Goal: Task Accomplishment & Management: Manage account settings

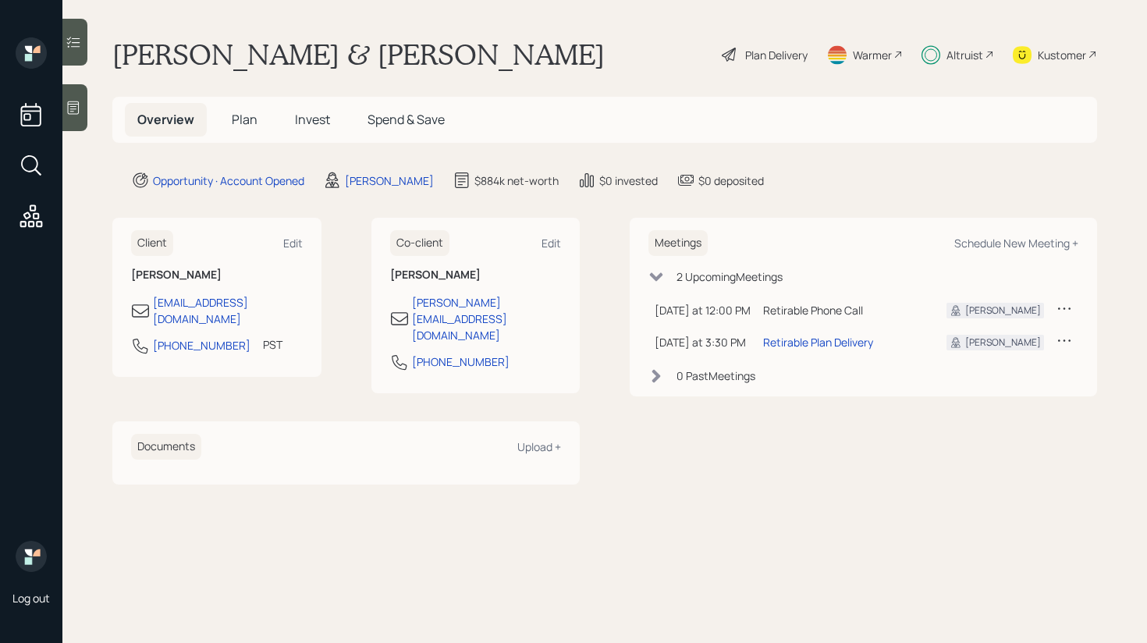
click at [290, 116] on h5 "Invest" at bounding box center [312, 120] width 60 height 34
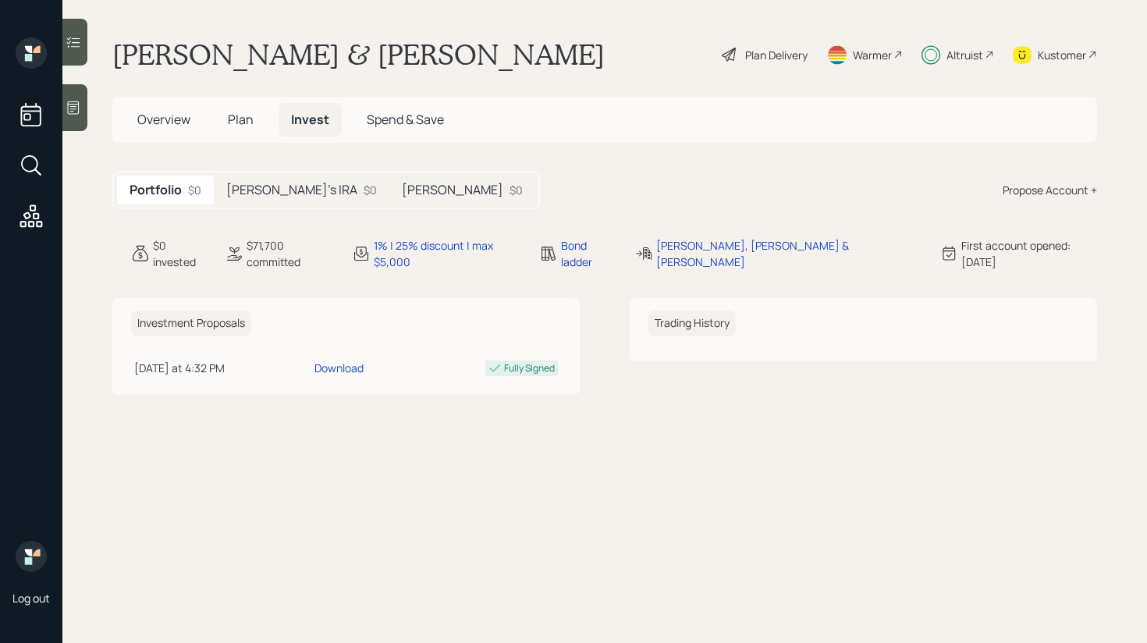
click at [301, 185] on h5 "[PERSON_NAME]'s IRA" at bounding box center [291, 190] width 131 height 15
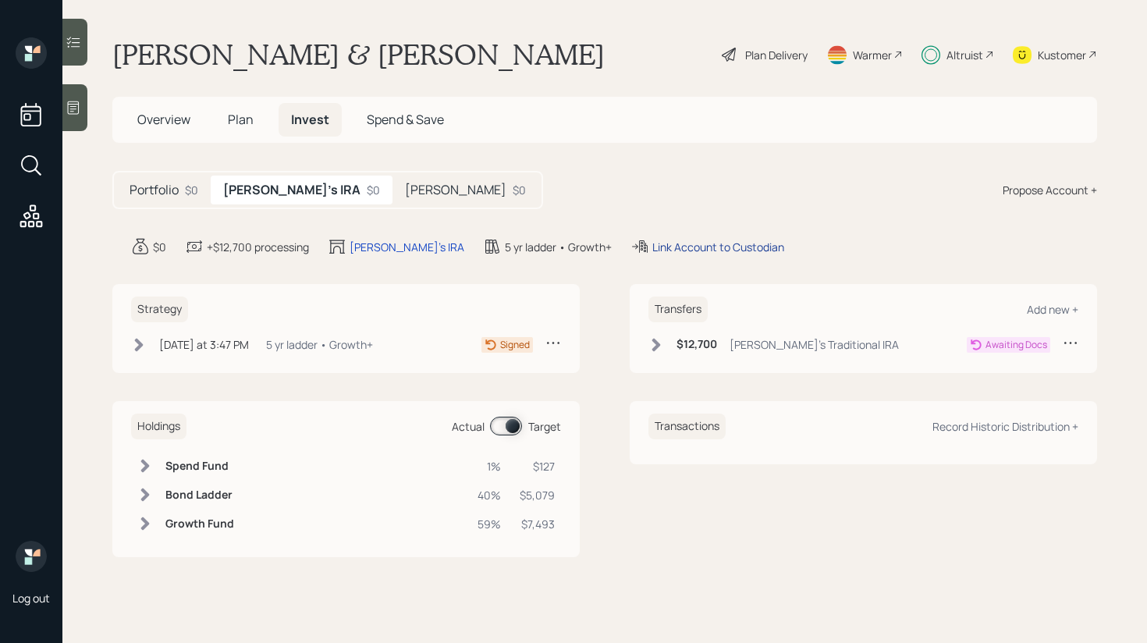
click at [684, 247] on div "Link Account to Custodian" at bounding box center [718, 247] width 132 height 16
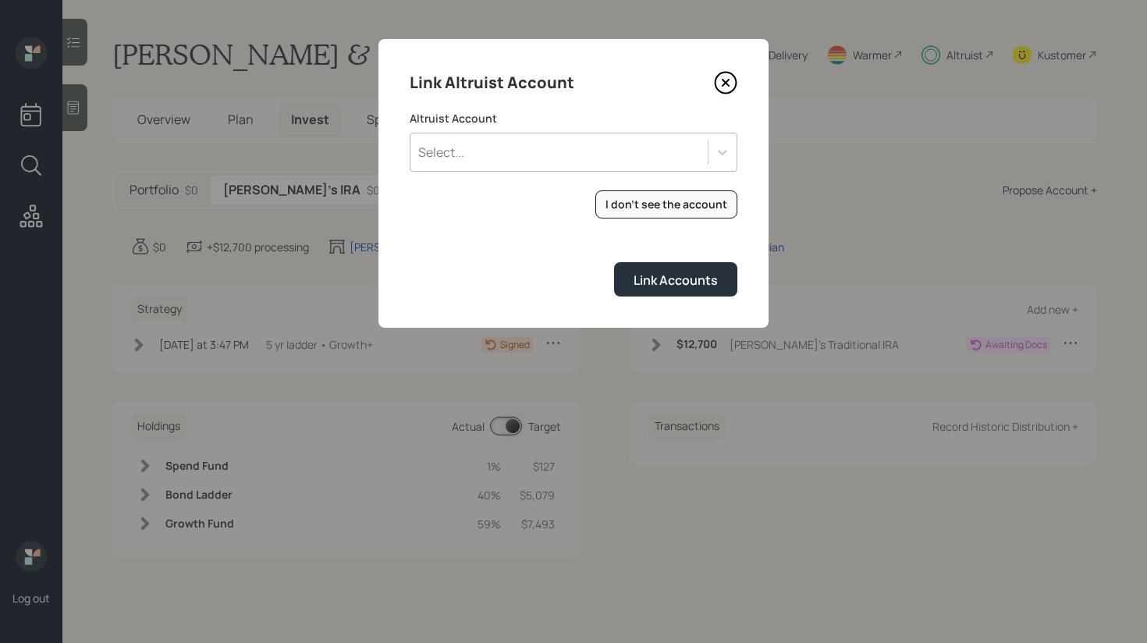
click at [645, 152] on div "Select..." at bounding box center [558, 152] width 297 height 27
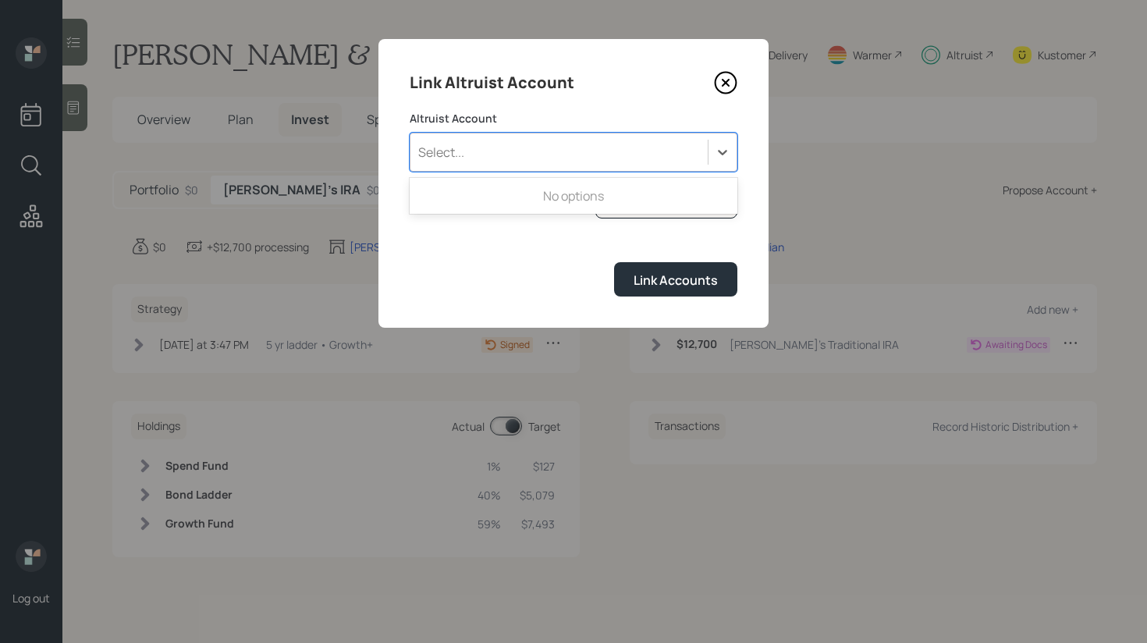
click at [645, 152] on div "Select..." at bounding box center [558, 152] width 297 height 27
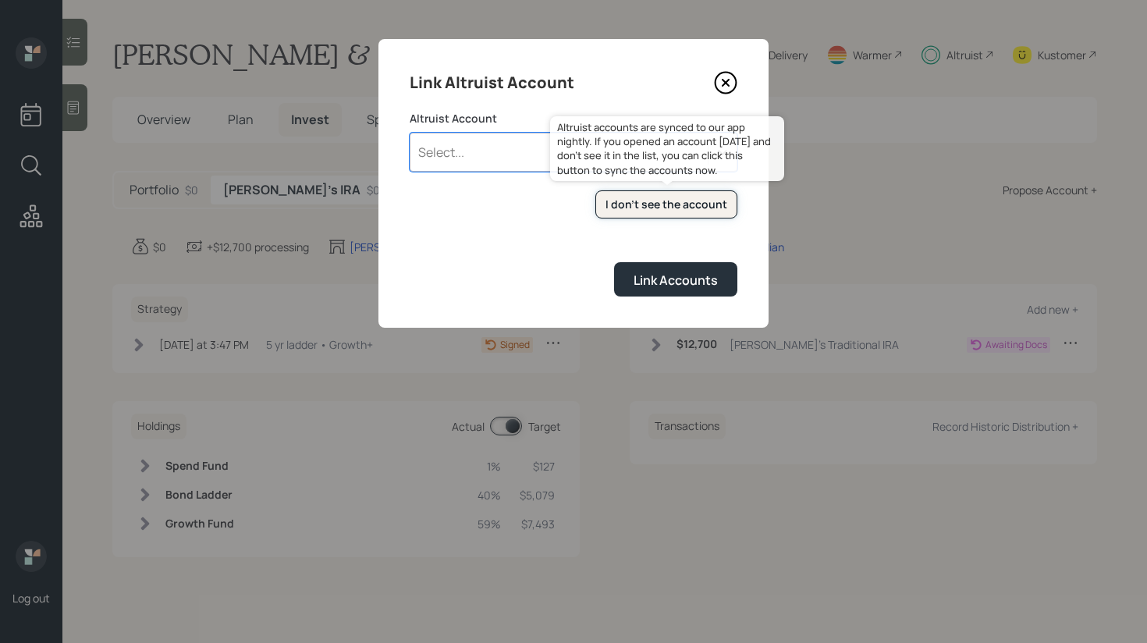
click at [638, 196] on button "I don't see the account" at bounding box center [666, 204] width 142 height 29
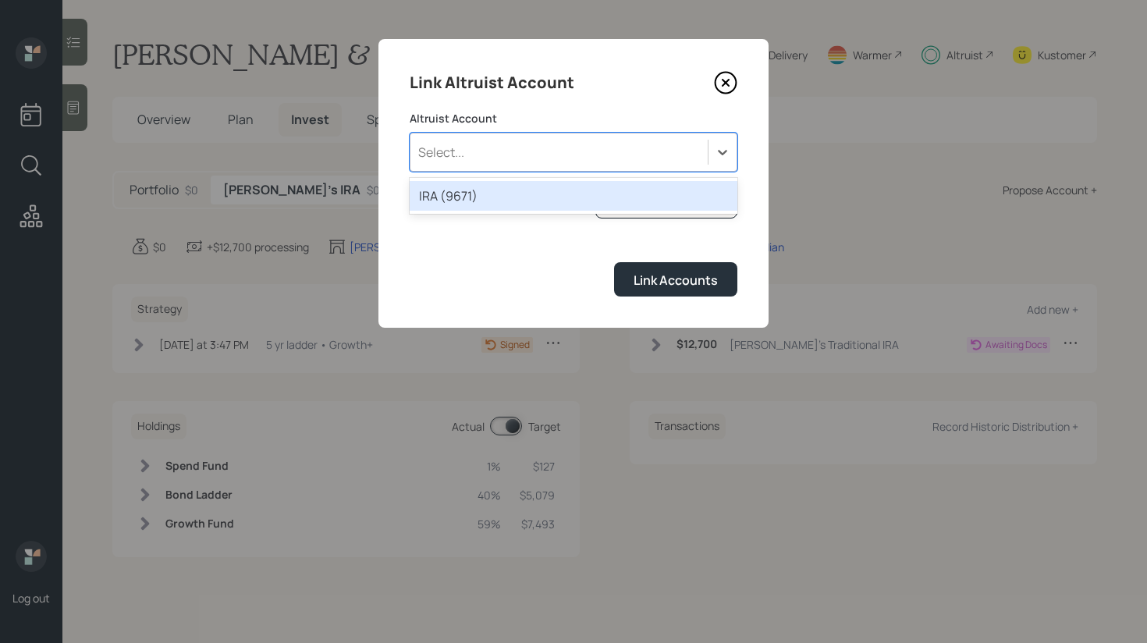
click at [593, 166] on div "Select..." at bounding box center [574, 152] width 328 height 39
click at [522, 191] on div "IRA (9671)" at bounding box center [574, 196] width 328 height 30
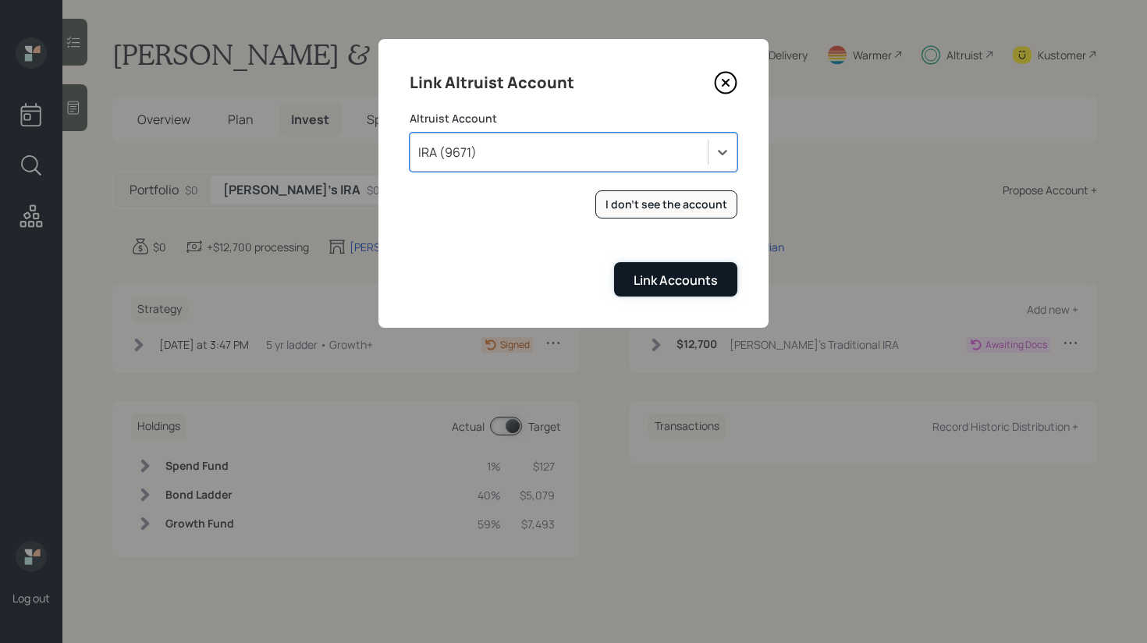
click at [696, 289] on button "Link Accounts" at bounding box center [675, 279] width 123 height 34
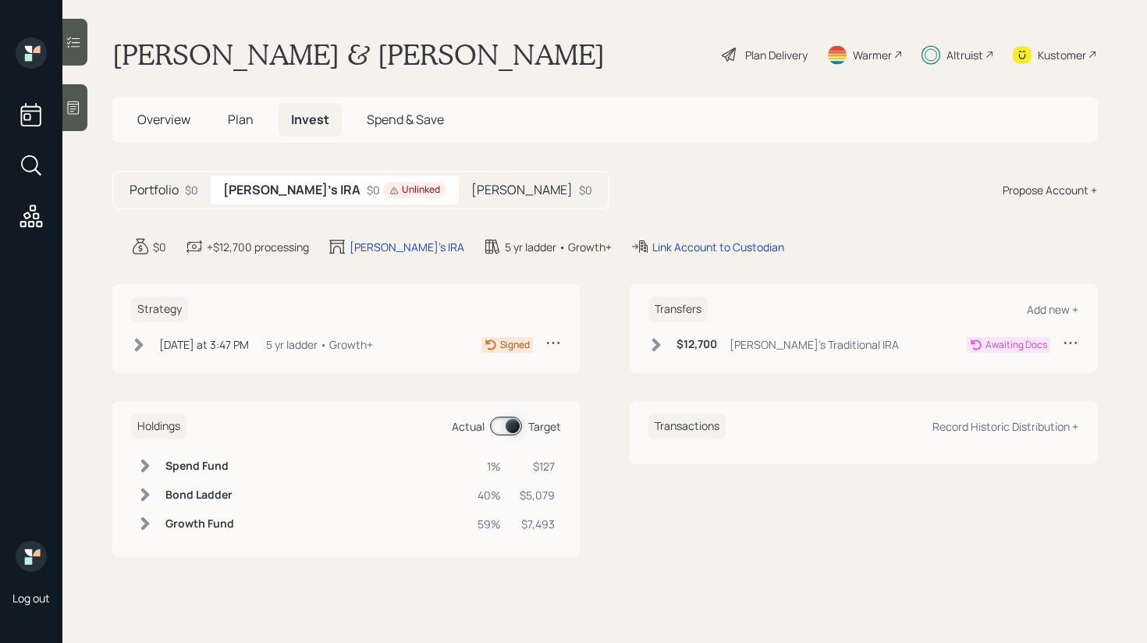
click at [650, 346] on icon at bounding box center [656, 345] width 16 height 16
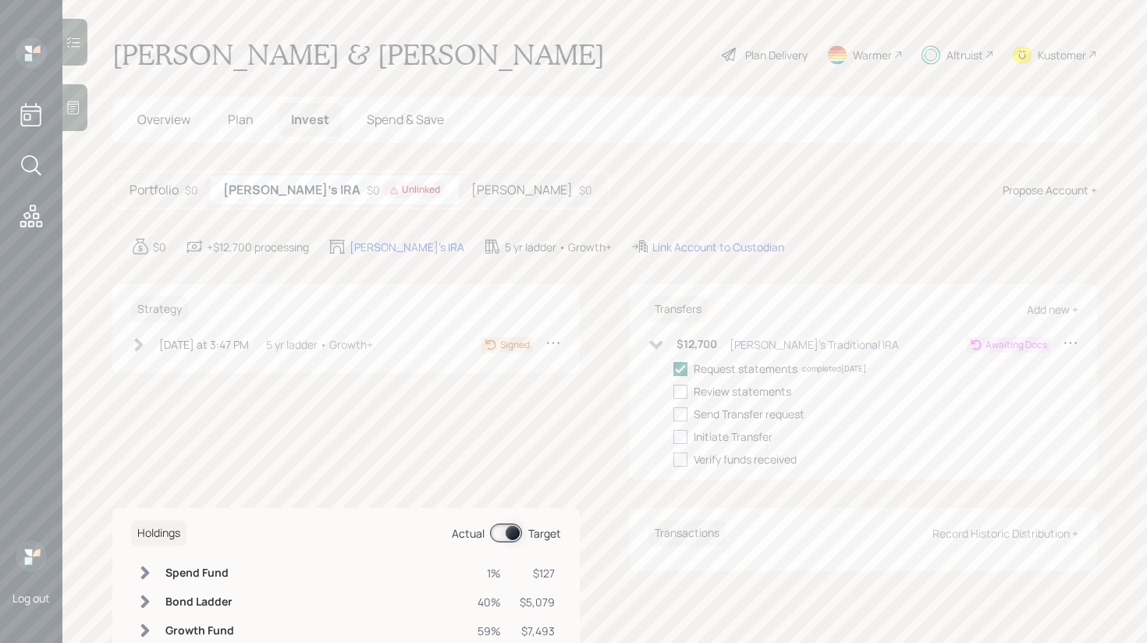
click at [147, 344] on div "Today at 3:47 PM Thursday, September 18, 2025 3:47 PM EDT 5 yr ladder • Growth+" at bounding box center [252, 345] width 242 height 20
